Goal: Check status: Check status

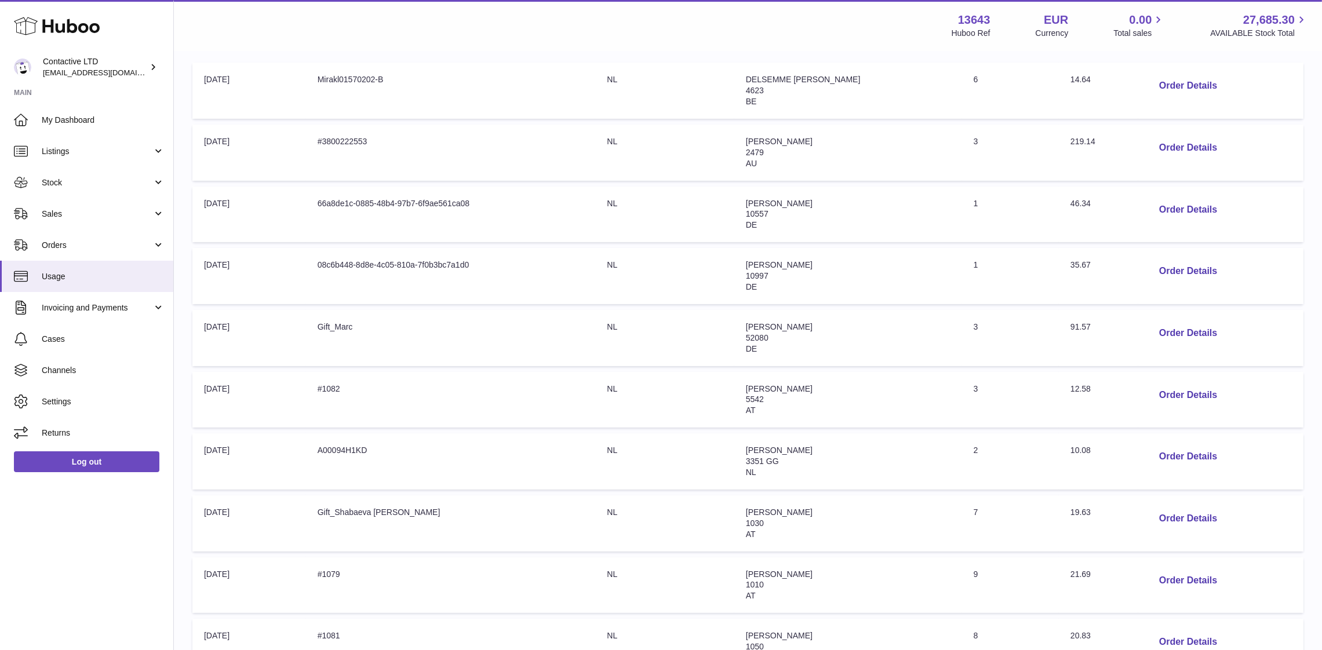
click at [110, 281] on link "Usage" at bounding box center [86, 276] width 173 height 31
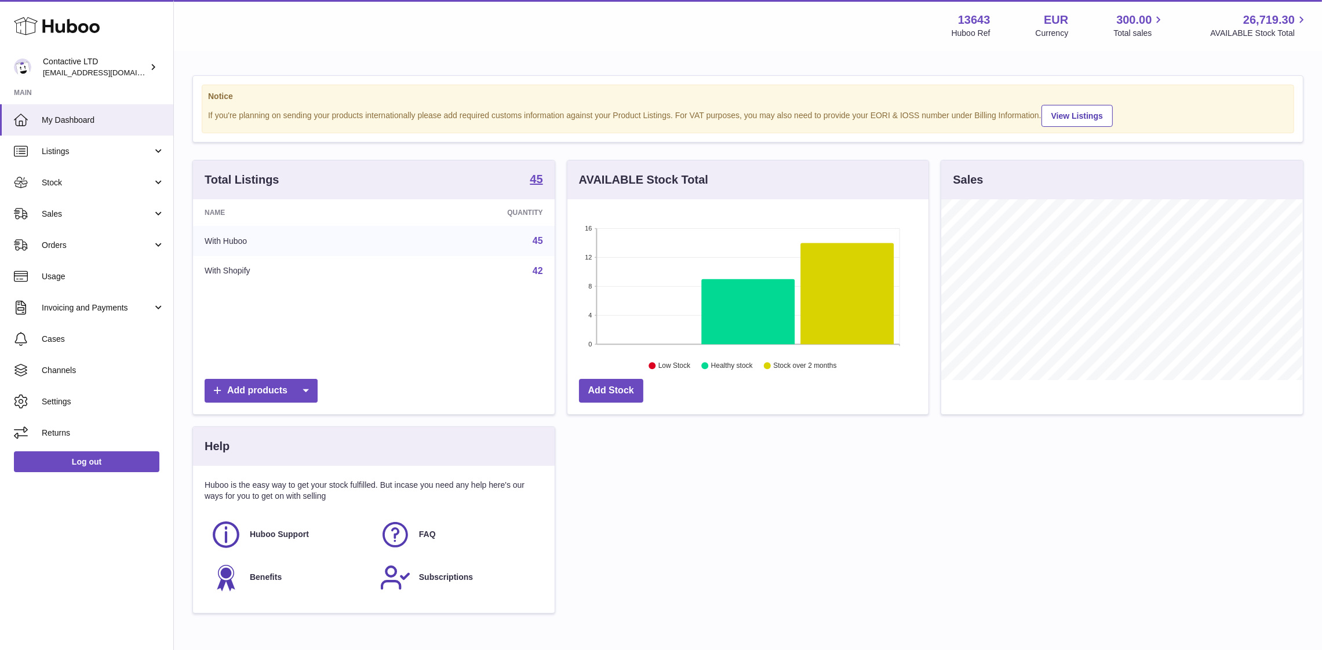
scroll to position [181, 362]
click at [82, 272] on span "Usage" at bounding box center [103, 276] width 123 height 11
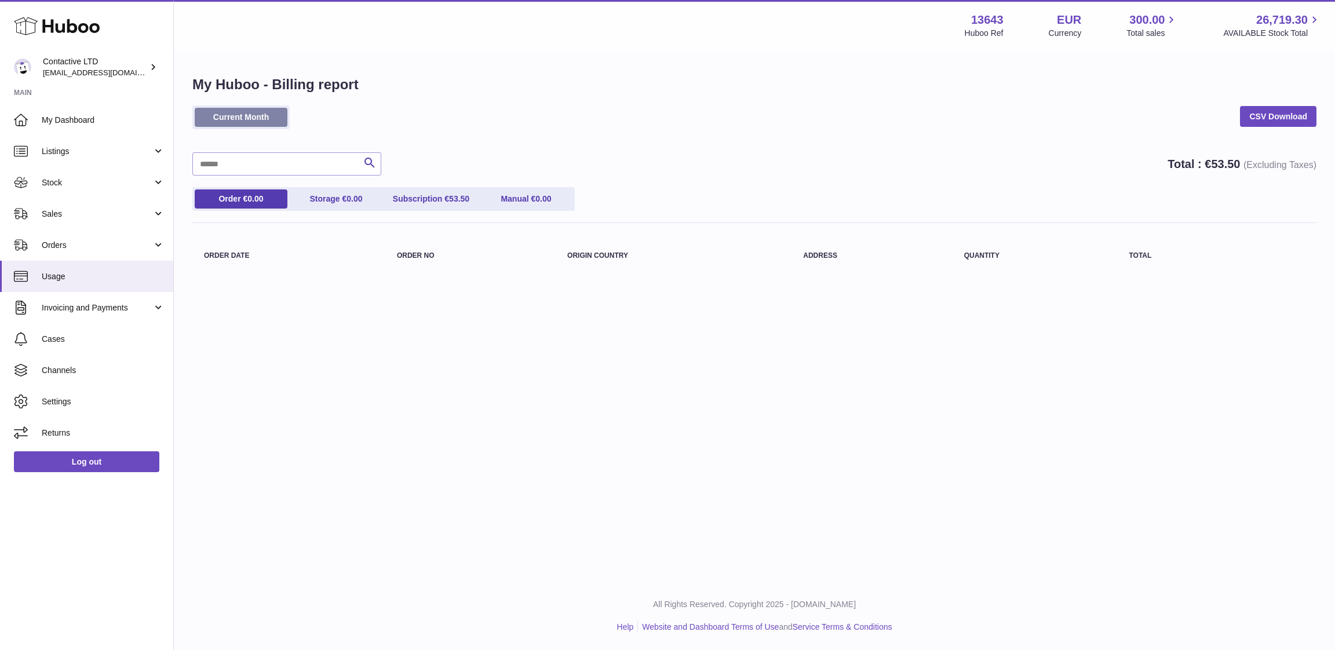
click at [218, 121] on link "Current Month" at bounding box center [241, 117] width 93 height 19
click at [82, 203] on link "Sales" at bounding box center [86, 213] width 173 height 31
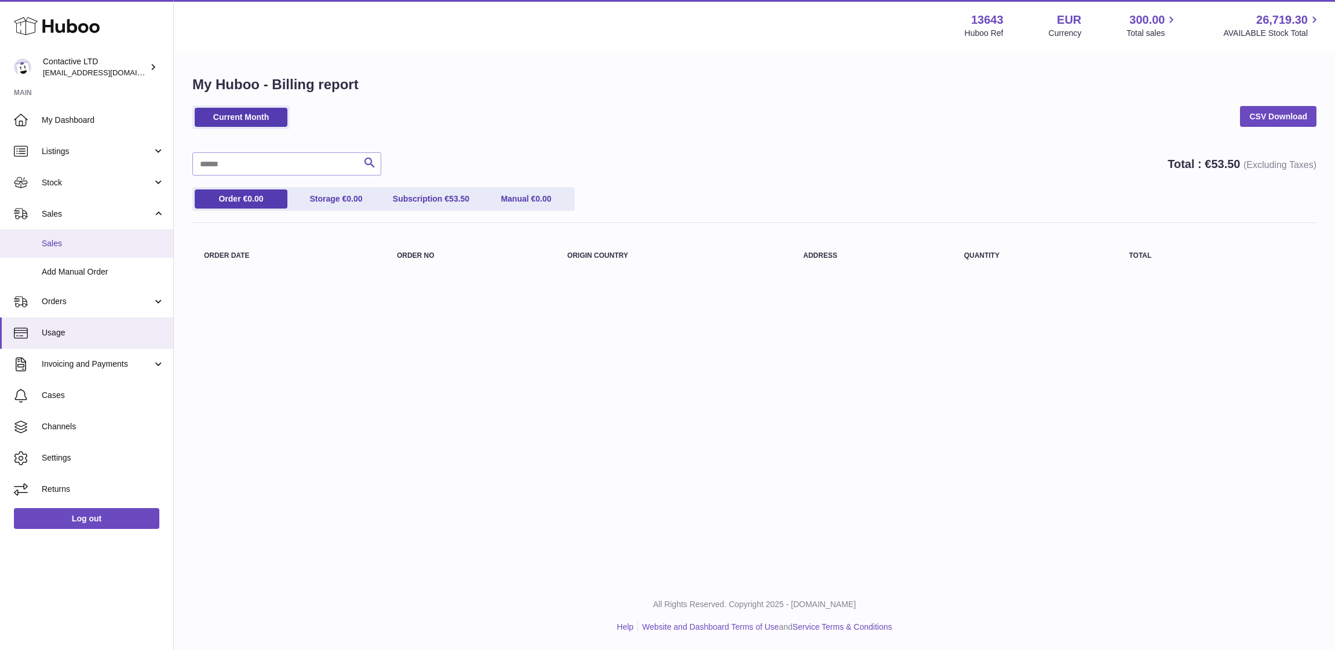
click at [97, 244] on span "Sales" at bounding box center [103, 243] width 123 height 11
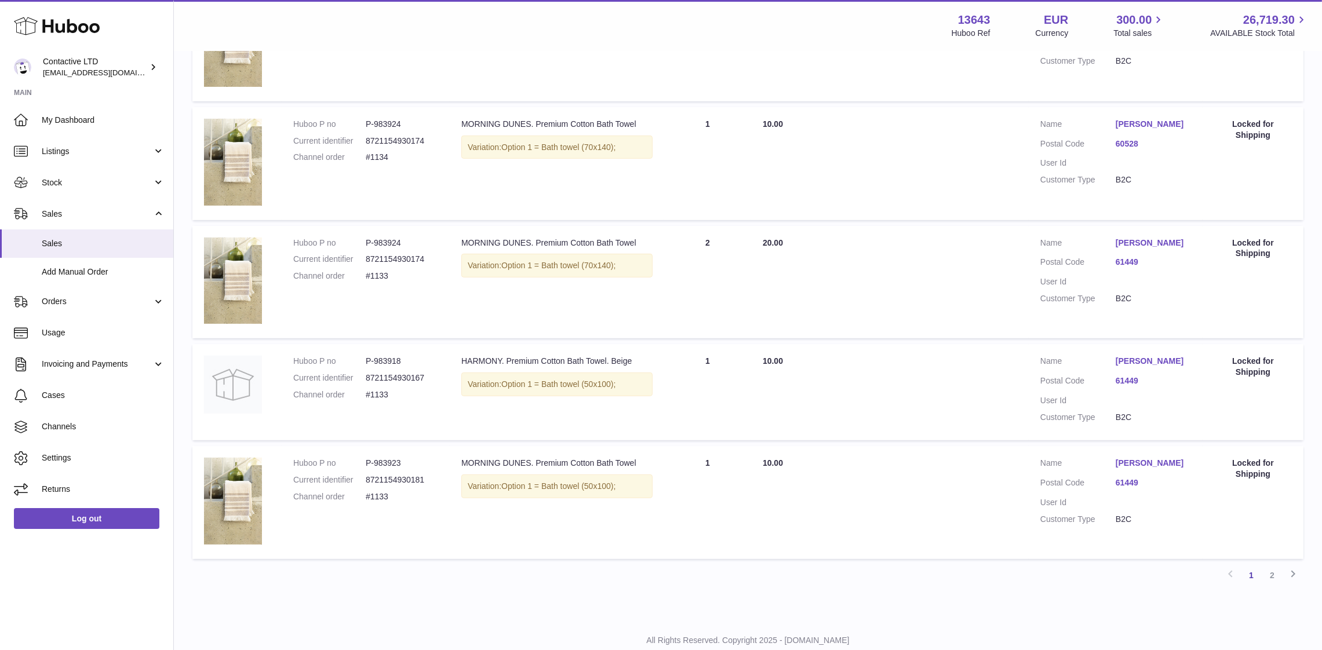
scroll to position [846, 0]
click at [1253, 570] on link "1" at bounding box center [1251, 574] width 21 height 21
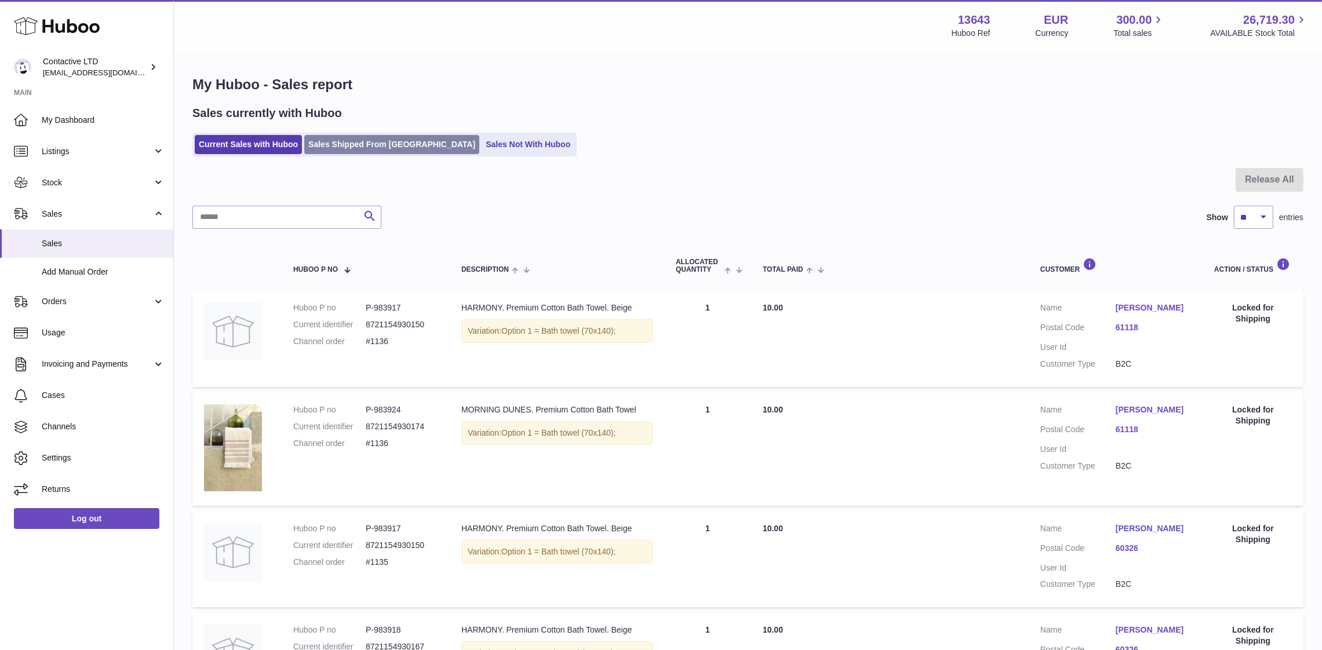
click at [356, 150] on link "Sales Shipped From [GEOGRAPHIC_DATA]" at bounding box center [391, 144] width 175 height 19
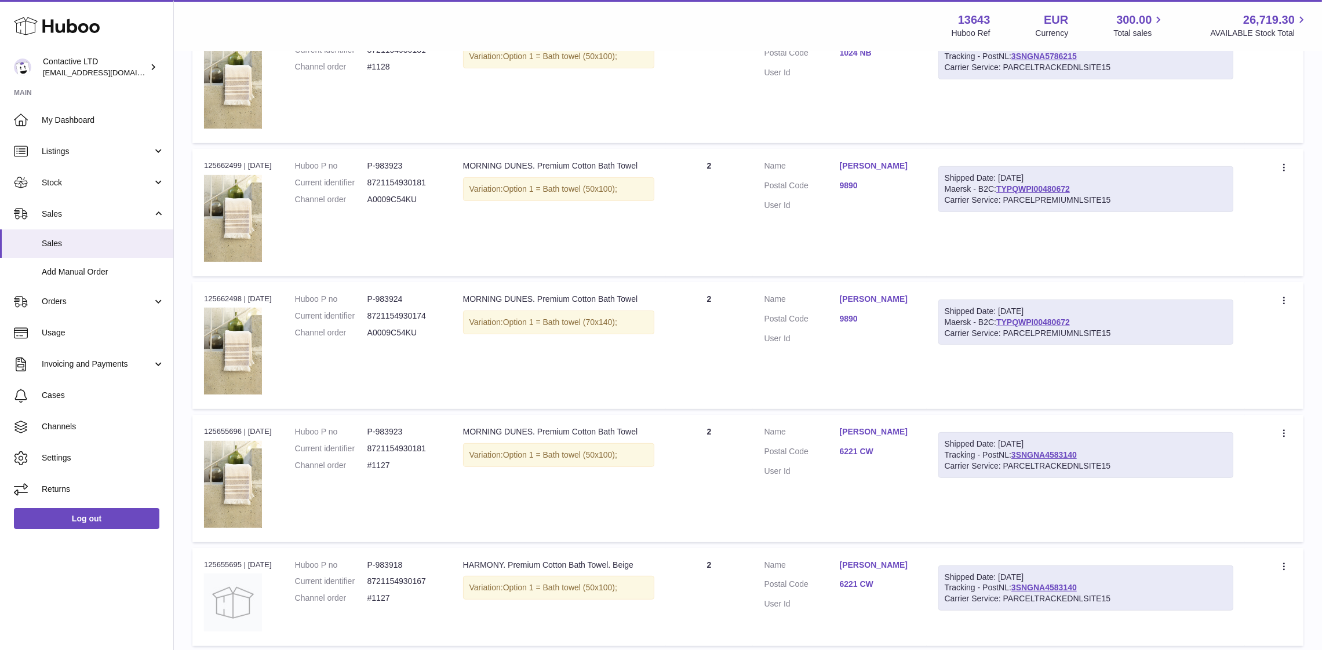
scroll to position [600, 0]
click at [1023, 320] on link "TYPQWPI00480672" at bounding box center [1033, 321] width 74 height 9
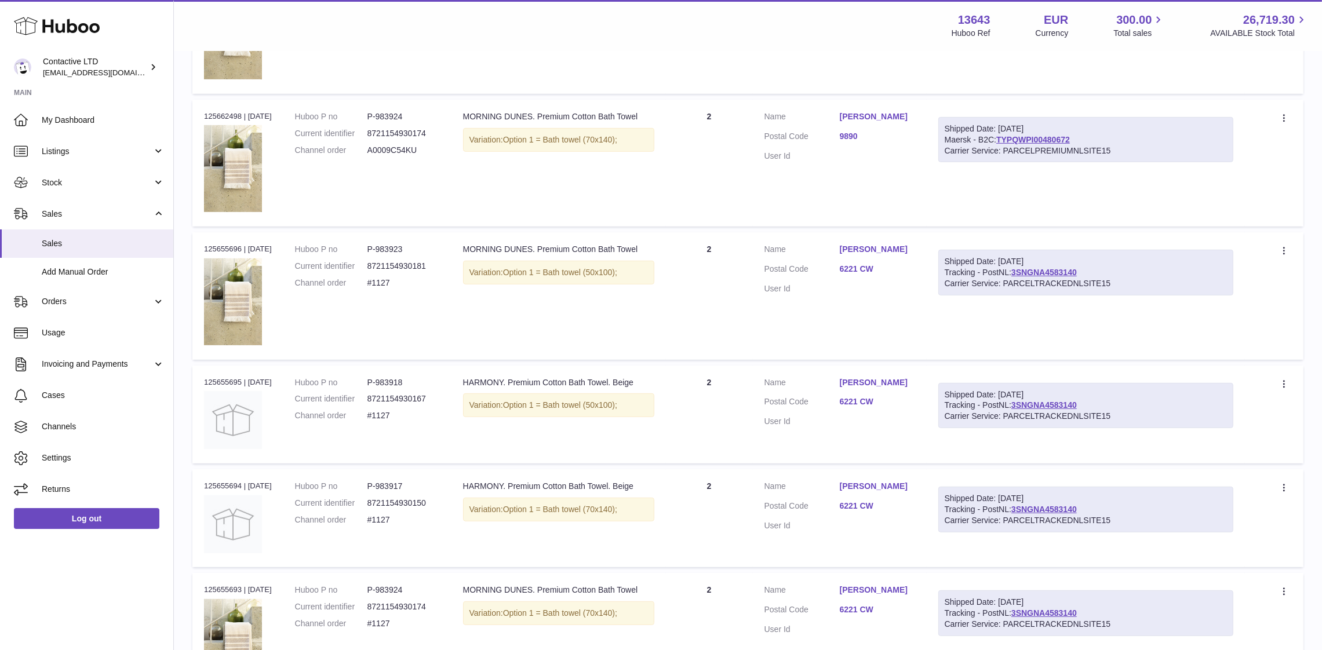
scroll to position [822, 0]
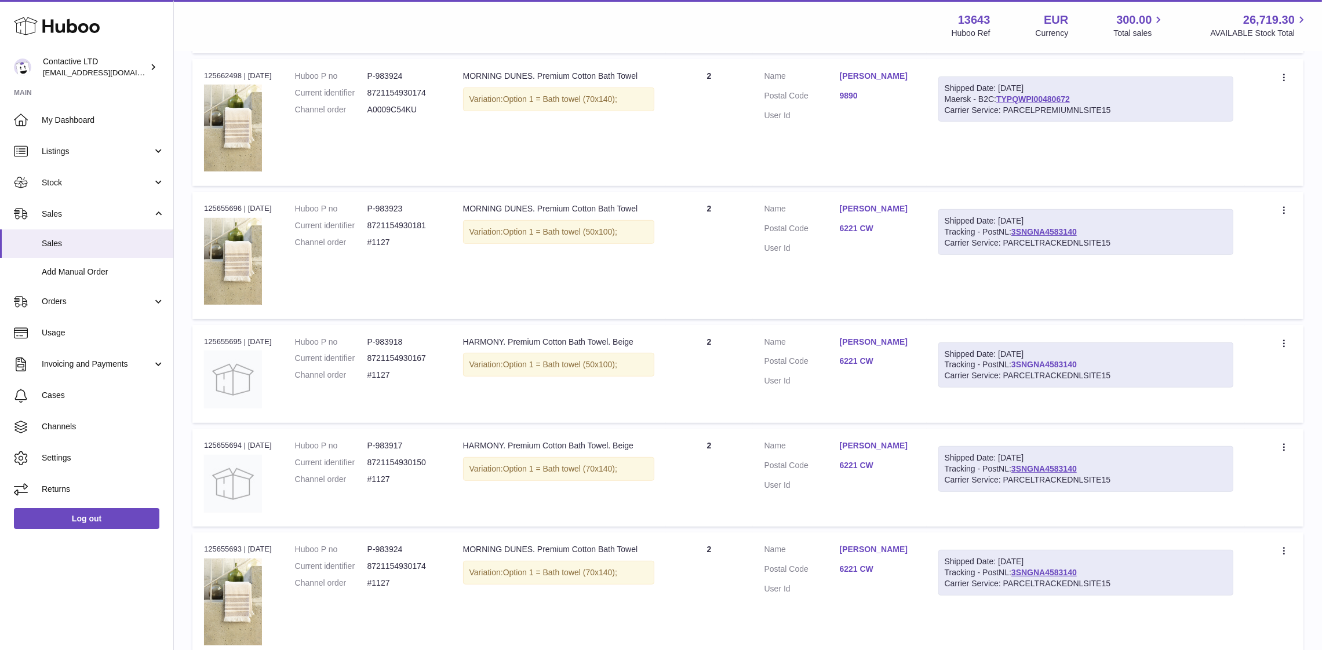
click at [1050, 360] on link "3SNGNA4583140" at bounding box center [1043, 364] width 65 height 9
